Goal: Task Accomplishment & Management: Use online tool/utility

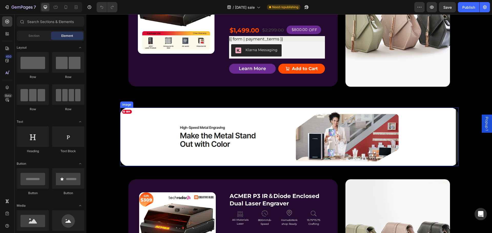
scroll to position [691, 0]
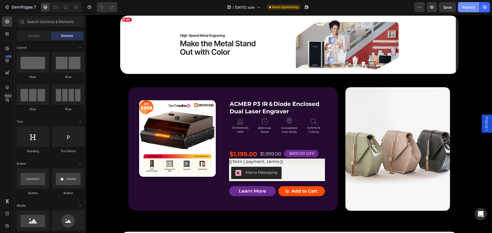
click at [463, 7] on div "Publish" at bounding box center [468, 7] width 13 height 5
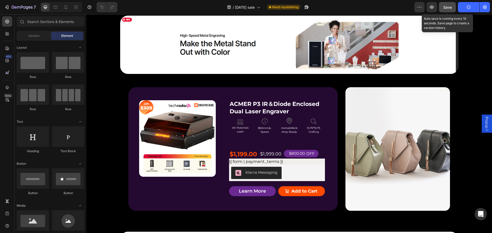
click at [447, 6] on span "Save" at bounding box center [447, 7] width 8 height 4
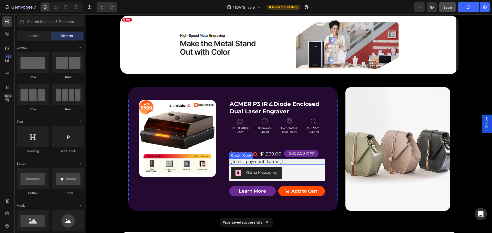
click at [237, 162] on div "{{ form | payment_terms }}" at bounding box center [277, 162] width 96 height 6
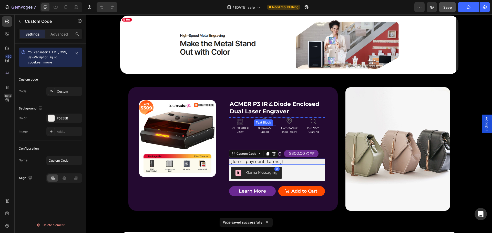
click at [258, 133] on p "800mm/s-Speed" at bounding box center [264, 130] width 21 height 8
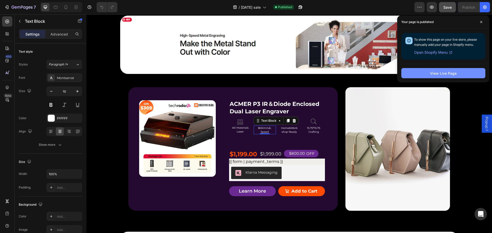
click at [432, 75] on div "View Live Page" at bounding box center [443, 73] width 27 height 5
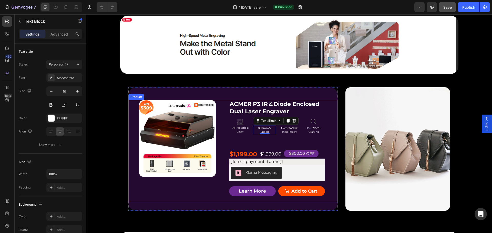
click at [250, 143] on div "ACMER P3 IR＆Diode Enclosed Dual Laser Engraver Product Title Icon AIl-Materials…" at bounding box center [277, 150] width 96 height 101
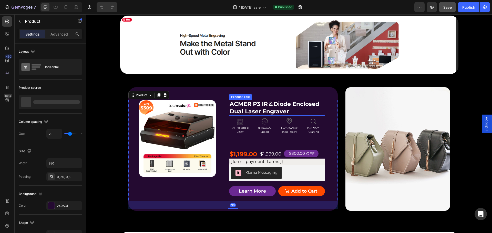
click at [251, 112] on h1 "ACMER P3 IR＆Diode Enclosed Dual Laser Engraver" at bounding box center [277, 108] width 96 height 16
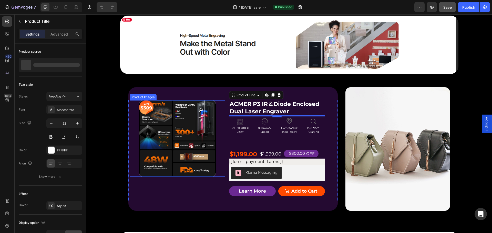
click at [183, 173] on img at bounding box center [177, 138] width 77 height 77
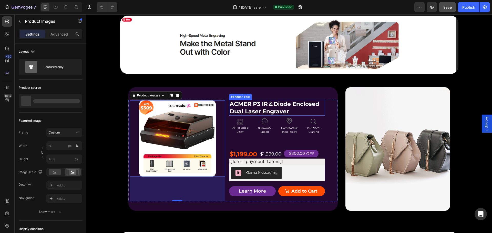
click at [267, 112] on h1 "ACMER P3 IR＆Diode Enclosed Dual Laser Engraver" at bounding box center [277, 108] width 96 height 16
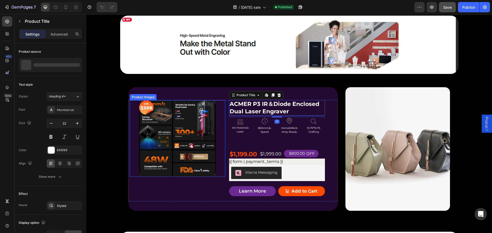
click at [211, 113] on img at bounding box center [177, 138] width 77 height 77
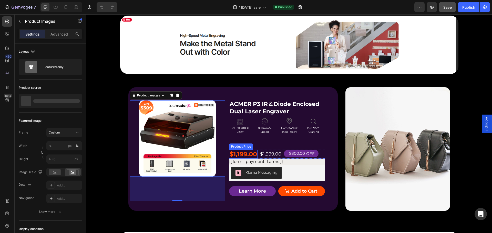
click at [248, 149] on div "Product Price" at bounding box center [241, 147] width 24 height 6
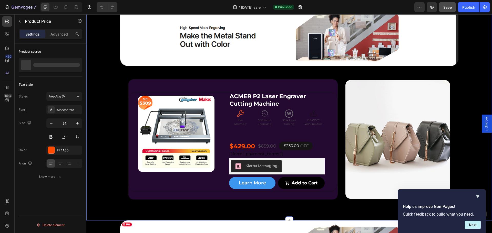
scroll to position [922, 0]
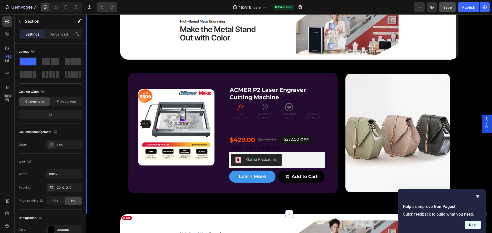
drag, startPoint x: 475, startPoint y: 224, endPoint x: 475, endPoint y: 221, distance: 2.6
click at [475, 224] on button "Next" at bounding box center [472, 225] width 16 height 8
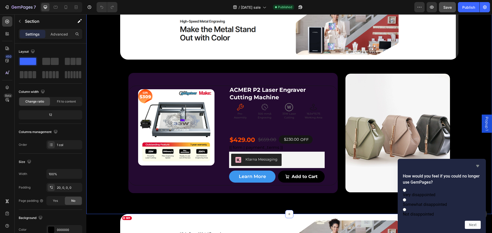
drag, startPoint x: 478, startPoint y: 158, endPoint x: 390, endPoint y: 143, distance: 89.4
click at [478, 163] on icon "Hide survey" at bounding box center [477, 166] width 6 height 6
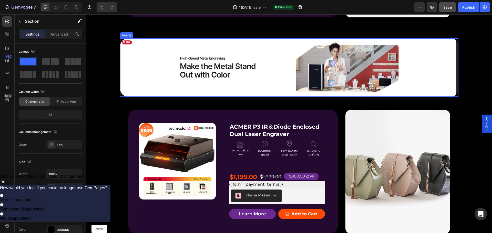
scroll to position [742, 0]
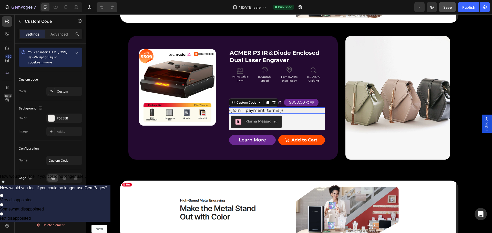
click at [240, 109] on div "{{ form | payment_terms }}" at bounding box center [277, 111] width 96 height 6
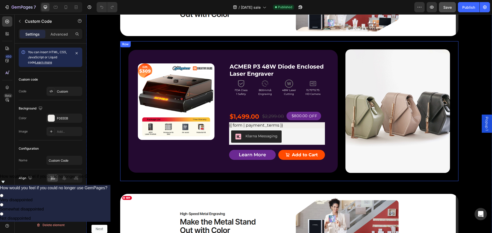
scroll to position [512, 0]
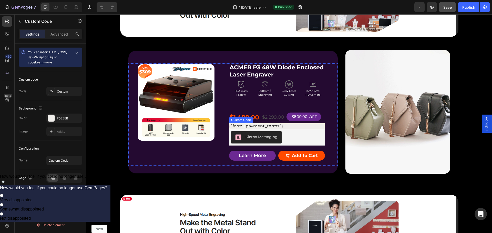
click at [253, 126] on div "{{ form | payment_terms }}" at bounding box center [277, 126] width 96 height 6
click at [269, 126] on div "{{ form | payment_terms }}" at bounding box center [277, 126] width 96 height 6
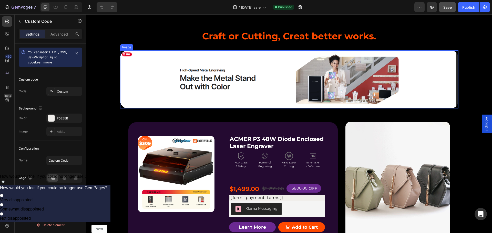
scroll to position [461, 0]
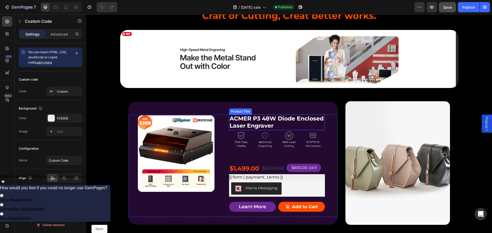
click at [317, 127] on h1 "ACMER P3 48W Diode Enclosed Laser Engraver" at bounding box center [277, 123] width 96 height 16
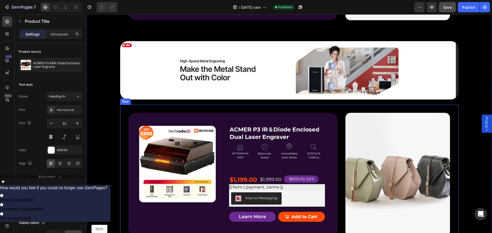
scroll to position [563, 0]
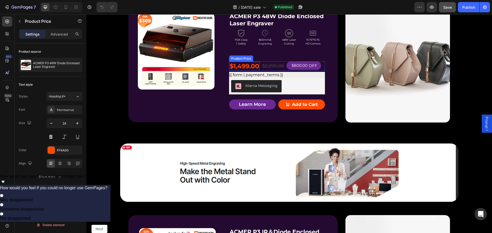
click at [250, 63] on div "$1,499.00" at bounding box center [244, 66] width 30 height 9
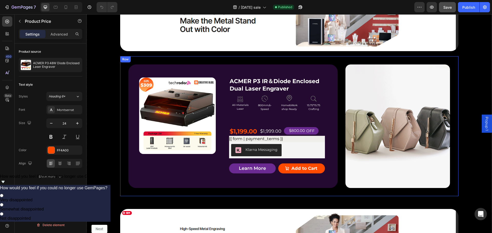
scroll to position [742, 0]
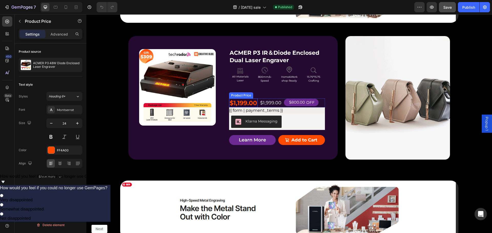
click at [242, 102] on div "$1,199.00" at bounding box center [243, 103] width 28 height 9
click at [331, 99] on div "Product Badge Product Images ACMER P3 IR＆Diode Enclosed Dual Laser Engraver Pro…" at bounding box center [232, 99] width 209 height 101
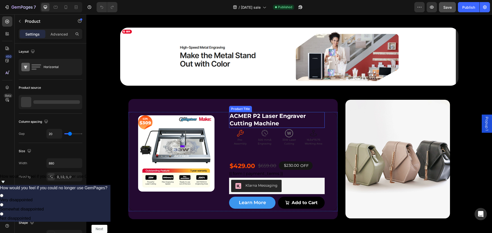
scroll to position [922, 0]
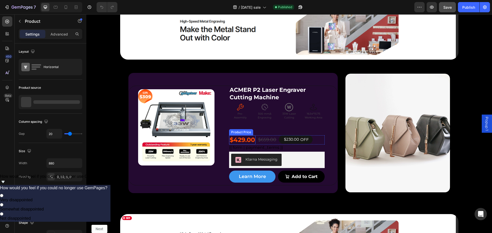
click at [236, 139] on div "$429.00" at bounding box center [242, 139] width 26 height 9
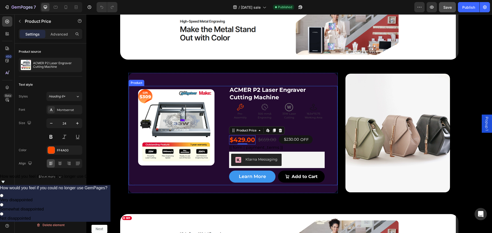
click at [326, 141] on div "Product Badge Product Images ACMER P2 Laser Engraver Cutting Machine Product Ti…" at bounding box center [232, 136] width 209 height 100
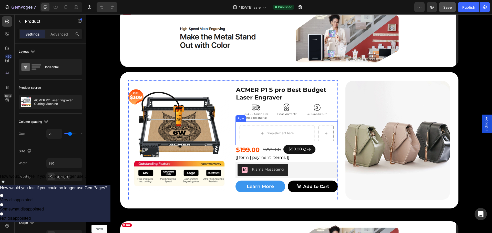
scroll to position [1127, 0]
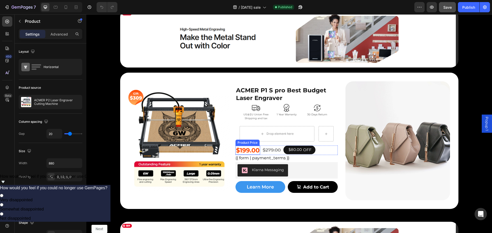
click at [250, 149] on div "$199.00" at bounding box center [247, 150] width 25 height 9
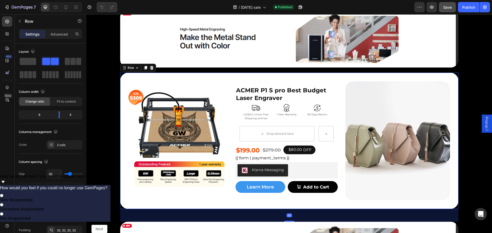
click at [339, 83] on div "Product Badge Product Images ACMER P1 S pro Best Budget Laser Engraver Product …" at bounding box center [289, 141] width 338 height 136
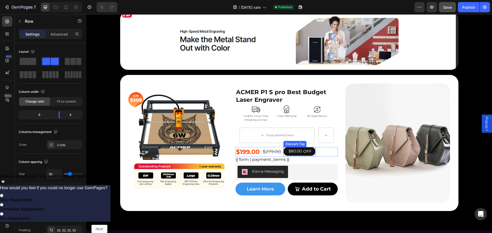
scroll to position [1357, 0]
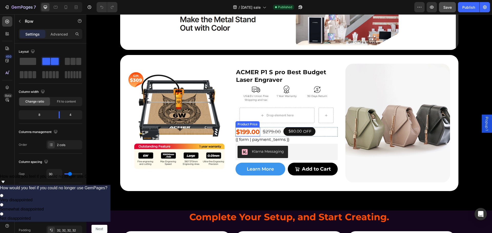
click at [249, 128] on div "$199.00" at bounding box center [247, 132] width 25 height 9
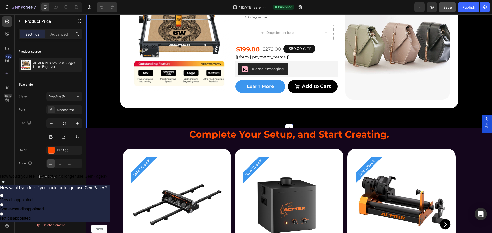
scroll to position [1434, 0]
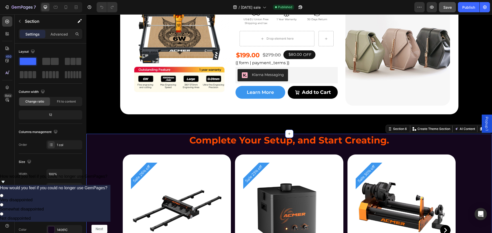
click at [111, 138] on div "Complete Your Setup, and Start Creating. Heading Complete Your Setup, and Start…" at bounding box center [288, 227] width 405 height 187
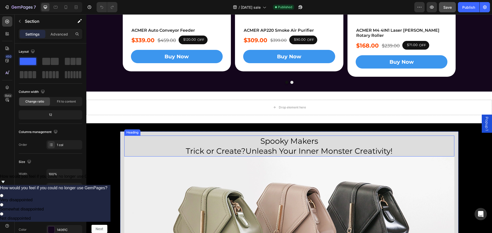
scroll to position [1664, 0]
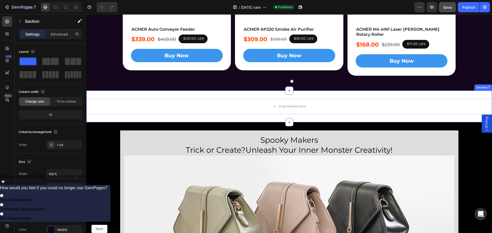
click at [222, 113] on div "Drop element here Section 7" at bounding box center [288, 107] width 405 height 32
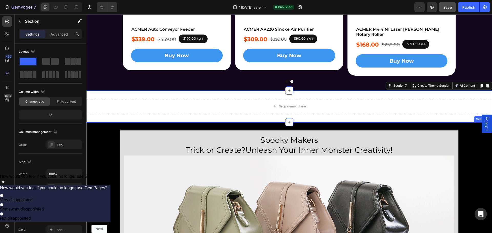
click at [95, 141] on div "Spooky Makers Trick or Create?Unleash Your Inner Monster Creativity! Heading Im…" at bounding box center [288, 209] width 405 height 157
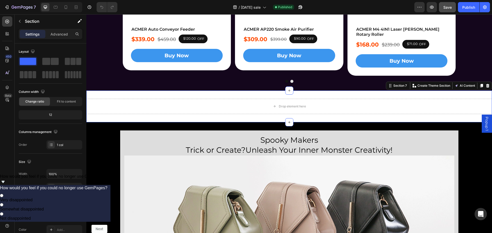
click at [348, 91] on div "Drop element here Section 7 Create Theme Section AI Content Write with GemAI Wh…" at bounding box center [288, 107] width 405 height 32
click at [486, 84] on icon at bounding box center [487, 86] width 3 height 4
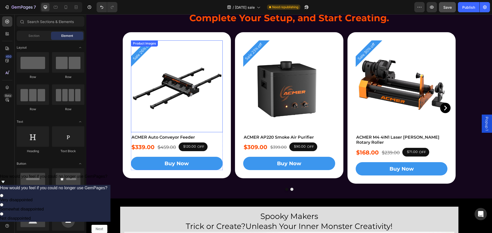
scroll to position [1536, 0]
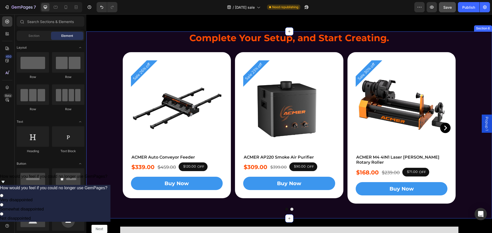
click at [100, 132] on div "Complete Your Setup, and Start Creating. Heading Complete Your Setup, and Start…" at bounding box center [288, 124] width 405 height 187
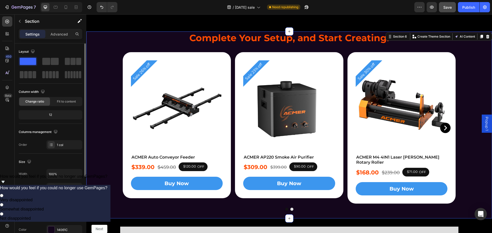
scroll to position [77, 0]
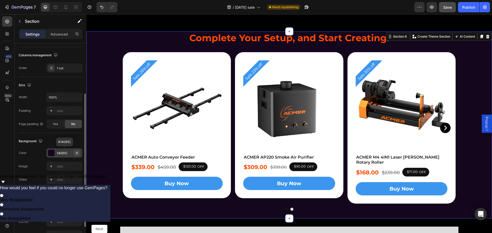
click at [76, 152] on icon "button" at bounding box center [77, 153] width 4 height 4
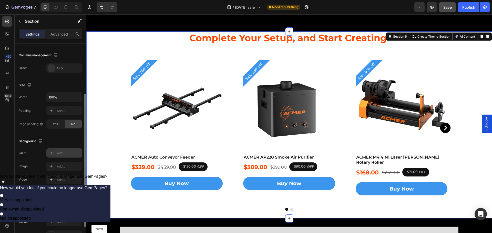
click at [51, 154] on icon at bounding box center [51, 153] width 3 height 3
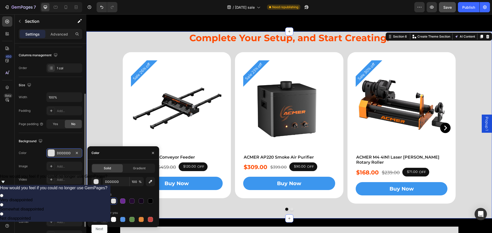
click at [104, 219] on div at bounding box center [104, 219] width 5 height 5
type input "151515"
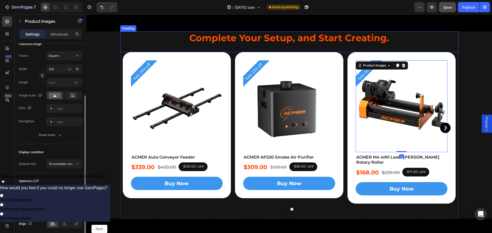
scroll to position [0, 0]
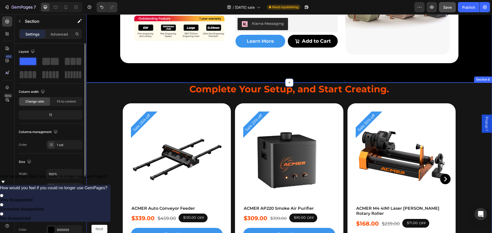
click at [107, 100] on div "Complete Your Setup, and Start Creating. Heading Complete Your Setup, and Start…" at bounding box center [288, 176] width 405 height 187
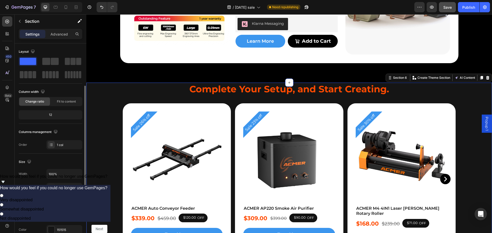
scroll to position [26, 0]
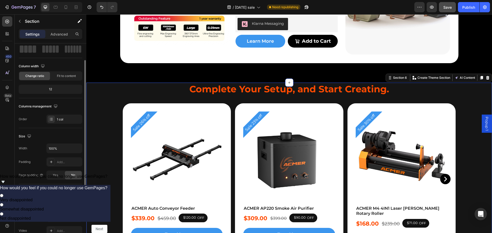
click at [57, 203] on div "151515" at bounding box center [64, 204] width 15 height 5
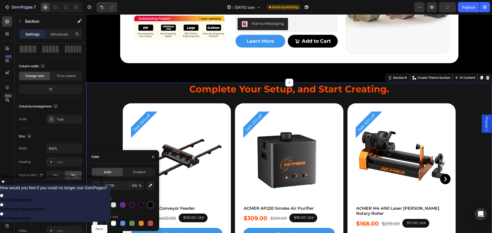
click at [148, 204] on div at bounding box center [150, 205] width 5 height 5
type input "000000"
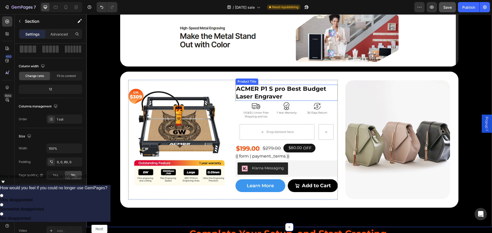
scroll to position [1357, 0]
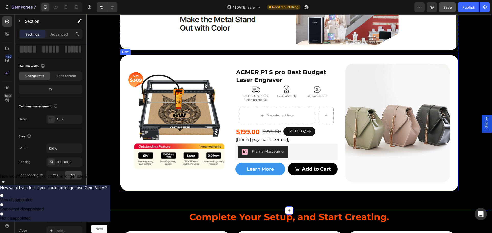
click at [369, 60] on div "Product Badge Product Images ACMER P1 S pro Best Budget Laser Engraver Product …" at bounding box center [289, 123] width 338 height 136
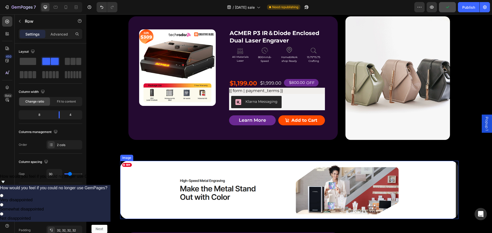
scroll to position [768, 0]
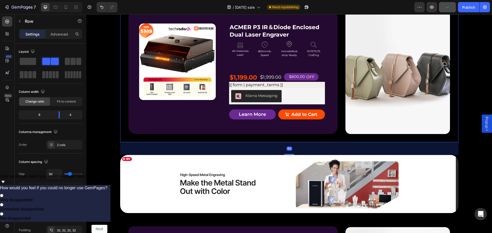
click at [201, 141] on div "Product Badge Product Images ACMER P3 IR＆Diode Enclosed Dual Laser Engraver Pro…" at bounding box center [289, 72] width 338 height 140
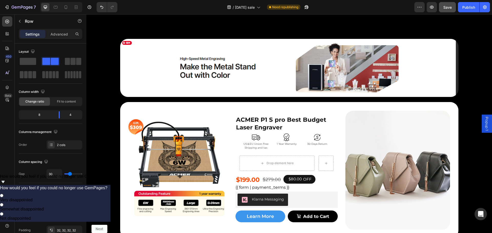
scroll to position [1127, 0]
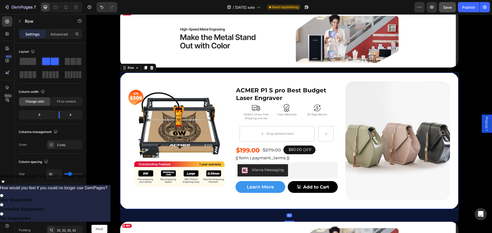
click at [140, 208] on div "Product Badge Product Images ACMER P1 S pro Best Budget Laser Engraver Product …" at bounding box center [289, 141] width 338 height 136
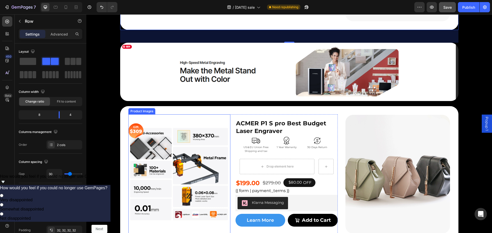
scroll to position [1434, 0]
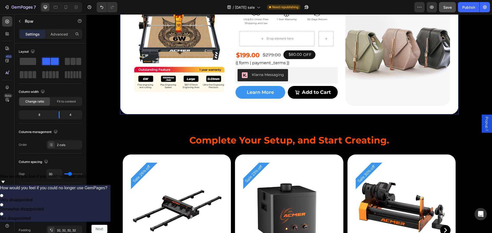
click at [212, 113] on div "Product Badge Product Images ACMER P1 S pro Best Budget Laser Engraver Product …" at bounding box center [289, 46] width 338 height 136
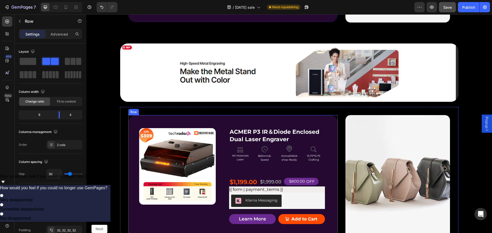
scroll to position [666, 0]
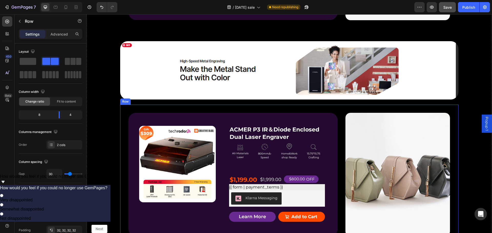
click at [335, 111] on div "Product Badge Product Images ACMER P3 IR＆Diode Enclosed Dual Laser Engraver Pro…" at bounding box center [289, 175] width 338 height 140
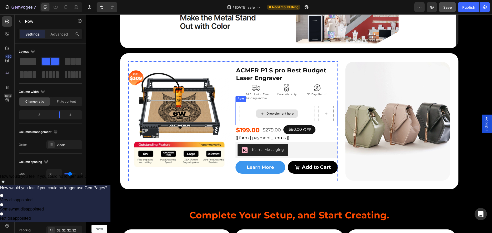
scroll to position [1357, 0]
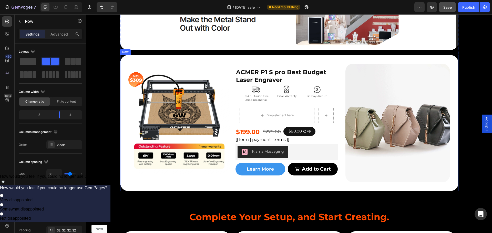
click at [215, 190] on div "Product Badge Product Images ACMER P1 S pro Best Budget Laser Engraver Product …" at bounding box center [289, 123] width 338 height 136
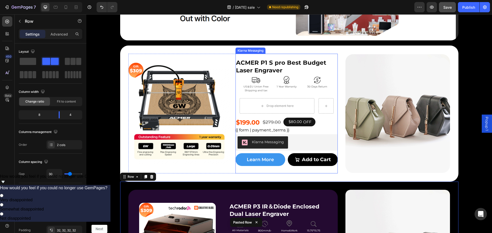
scroll to position [1362, 0]
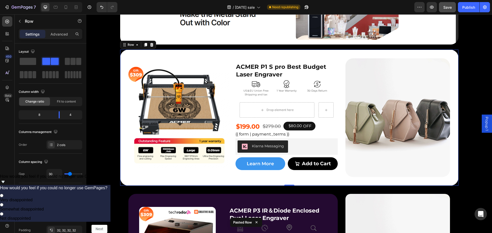
click at [302, 51] on div "Product Badge Product Images ACMER P1 S pro Best Budget Laser Engraver Product …" at bounding box center [289, 118] width 338 height 136
click at [150, 46] on icon at bounding box center [152, 45] width 4 height 4
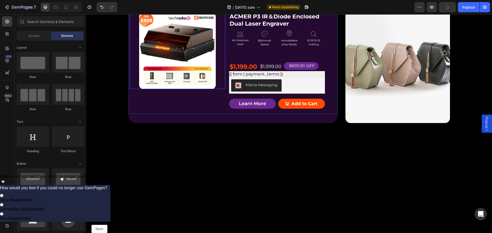
scroll to position [1337, 0]
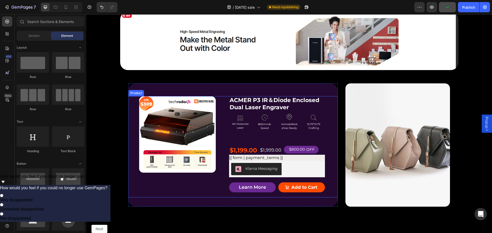
click at [184, 188] on div "Product Badge Product Images" at bounding box center [176, 146] width 96 height 101
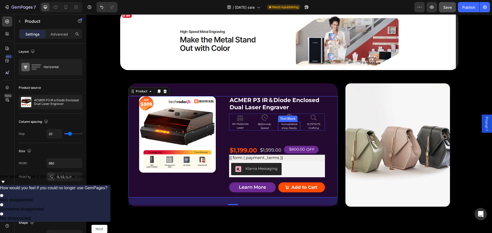
click at [296, 130] on p "shop Ready" at bounding box center [288, 128] width 21 height 4
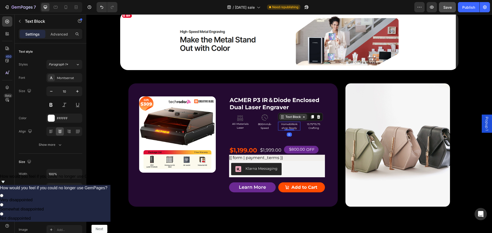
click at [292, 118] on div "Text Block" at bounding box center [292, 117] width 17 height 5
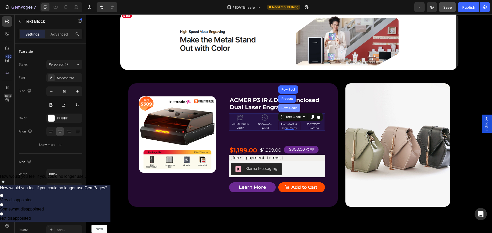
click at [288, 107] on div "Row 4 cols" at bounding box center [289, 108] width 18 height 3
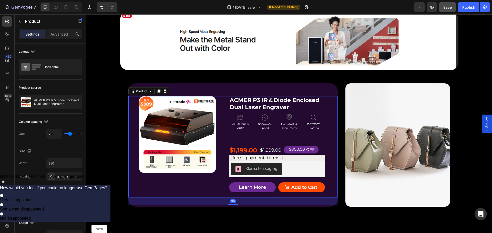
click at [199, 187] on div "Product Badge Product Images" at bounding box center [176, 146] width 96 height 101
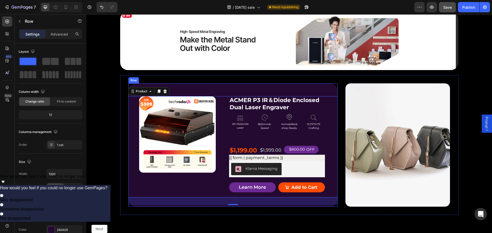
click at [229, 206] on div "Product Badge Product Images ACMER P3 IR＆Diode Enclosed Dual Laser Engraver Pro…" at bounding box center [232, 145] width 209 height 124
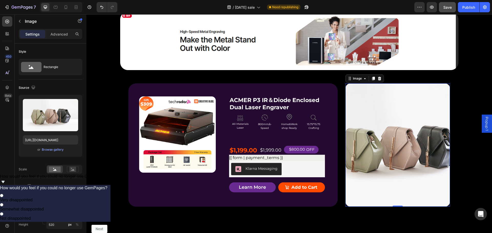
click at [347, 147] on img at bounding box center [397, 145] width 105 height 124
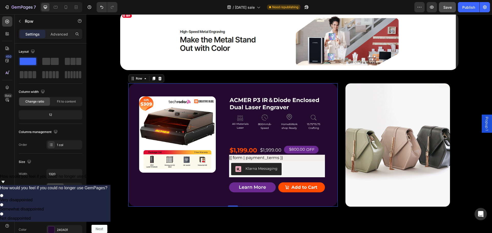
click at [329, 86] on div "Product Badge Product Images ACMER P3 IR＆Diode Enclosed Dual Laser Engraver Pro…" at bounding box center [232, 145] width 209 height 124
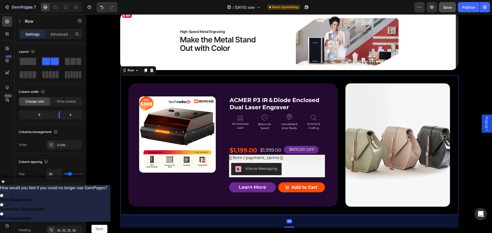
click at [330, 79] on div "Product Badge Product Images ACMER P3 IR＆Diode Enclosed Dual Laser Engraver Pro…" at bounding box center [289, 145] width 338 height 140
click at [194, 185] on div "Product Badge Product Images" at bounding box center [176, 146] width 96 height 101
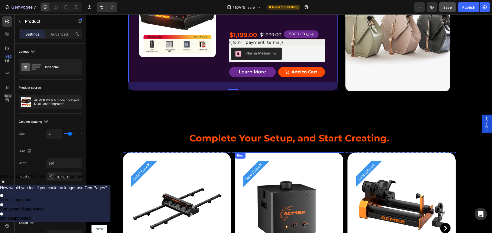
scroll to position [1465, 0]
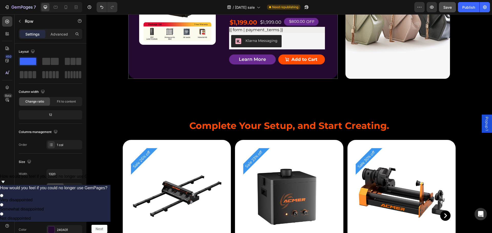
click at [286, 77] on div "Product Badge Product Images ACMER P3 IR＆Diode Enclosed Dual Laser Engraver Pro…" at bounding box center [232, 17] width 209 height 124
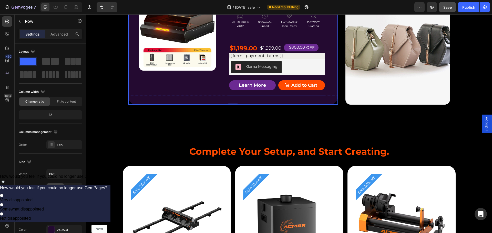
scroll to position [1388, 0]
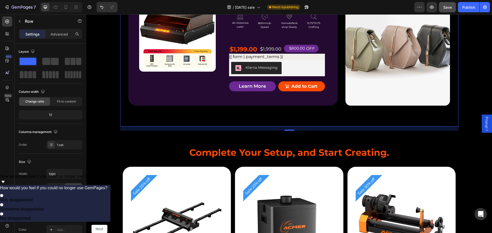
scroll to position [1439, 0]
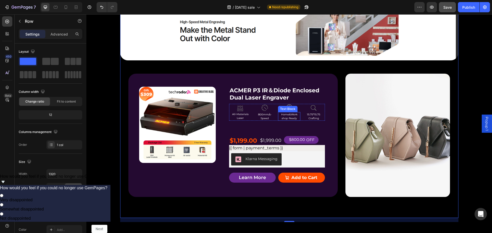
scroll to position [1414, 0]
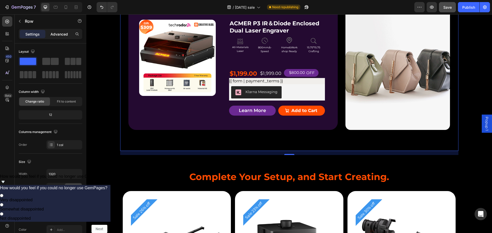
click at [63, 34] on p "Advanced" at bounding box center [58, 33] width 17 height 5
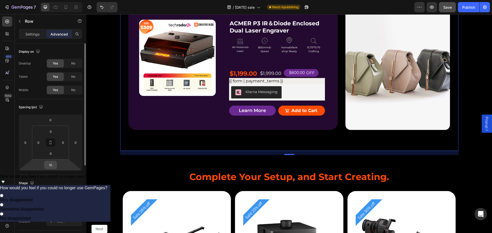
click at [52, 164] on input "16" at bounding box center [50, 165] width 10 height 8
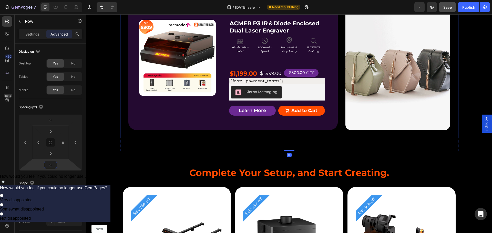
type input "0"
click at [289, 127] on div "Product Badge Product Images ACMER P3 IR＆Diode Enclosed Dual Laser Engraver Pro…" at bounding box center [232, 69] width 209 height 124
click at [333, 134] on div "Product Badge Product Images ACMER P3 IR＆Diode Enclosed Dual Laser Engraver Pro…" at bounding box center [289, 68] width 338 height 140
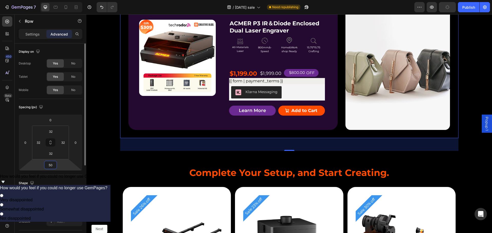
click at [51, 165] on input "50" at bounding box center [50, 165] width 10 height 8
type input "0"
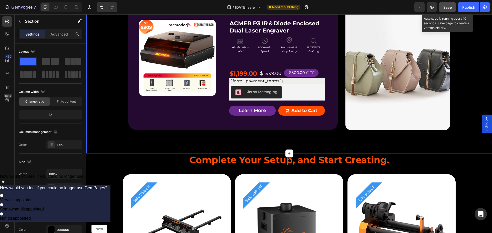
click at [447, 8] on span "Save" at bounding box center [447, 7] width 8 height 4
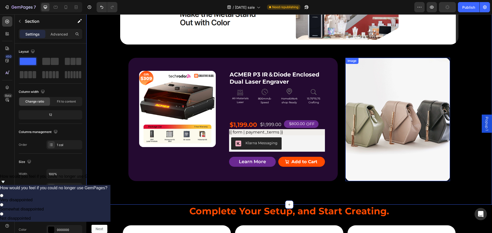
scroll to position [1311, 0]
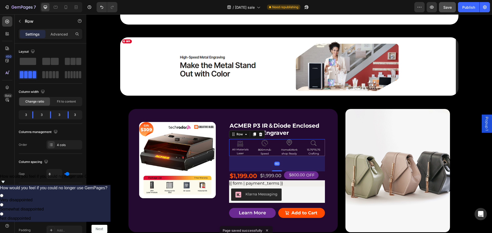
click at [299, 155] on div "Icon AIl-Materials Laser Text Block Icon 800mm/s-Speed Text Block Icon Home&Wor…" at bounding box center [277, 147] width 96 height 17
